Goal: Transaction & Acquisition: Purchase product/service

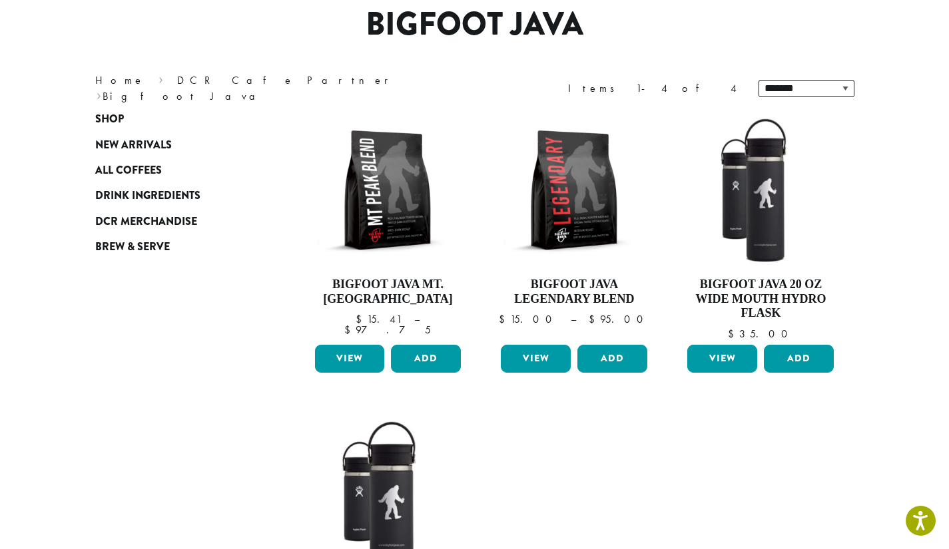
scroll to position [67, 0]
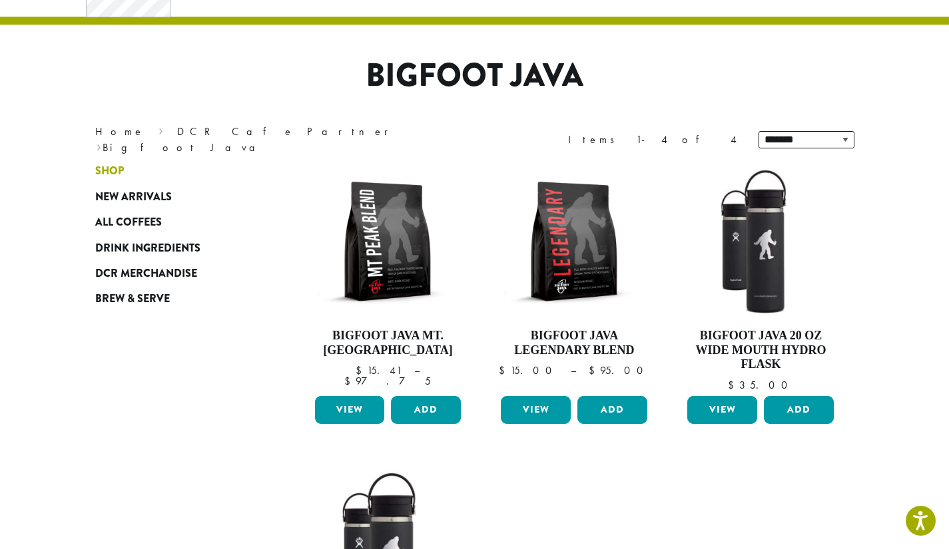
click at [103, 169] on span "Shop" at bounding box center [109, 171] width 29 height 17
